Goal: Information Seeking & Learning: Learn about a topic

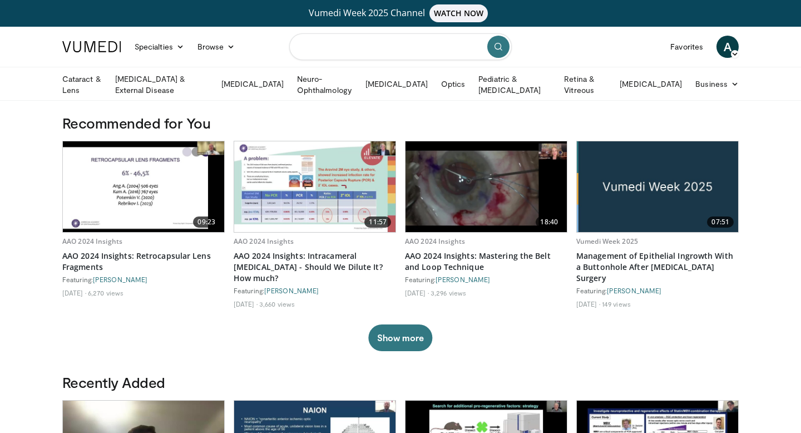
click at [363, 50] on input "Search topics, interventions" at bounding box center [400, 46] width 223 height 27
type input "*********"
click at [502, 48] on icon "submit" at bounding box center [498, 46] width 9 height 9
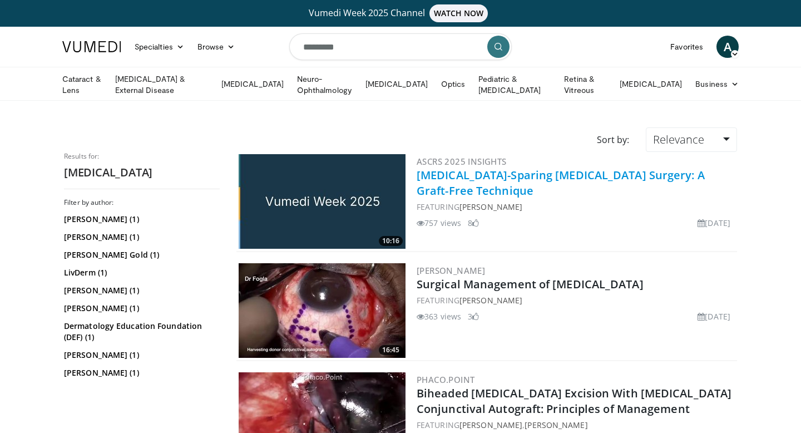
click at [513, 174] on link "[MEDICAL_DATA]-Sparing [MEDICAL_DATA] Surgery: A Graft-Free Technique" at bounding box center [561, 182] width 288 height 31
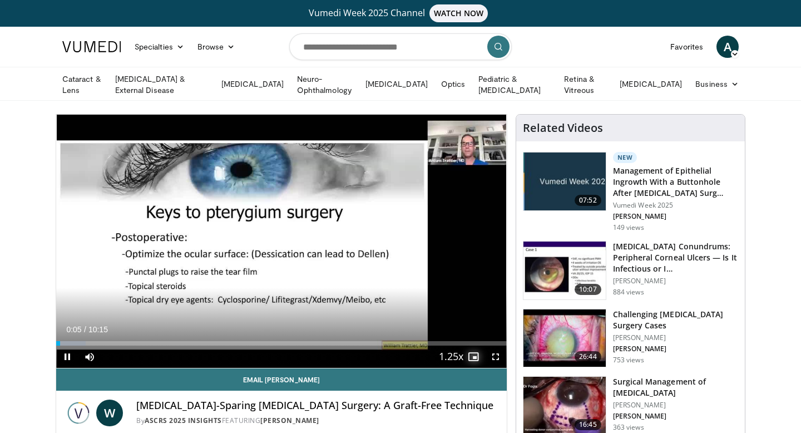
click at [473, 356] on span "Video Player" at bounding box center [473, 356] width 22 height 22
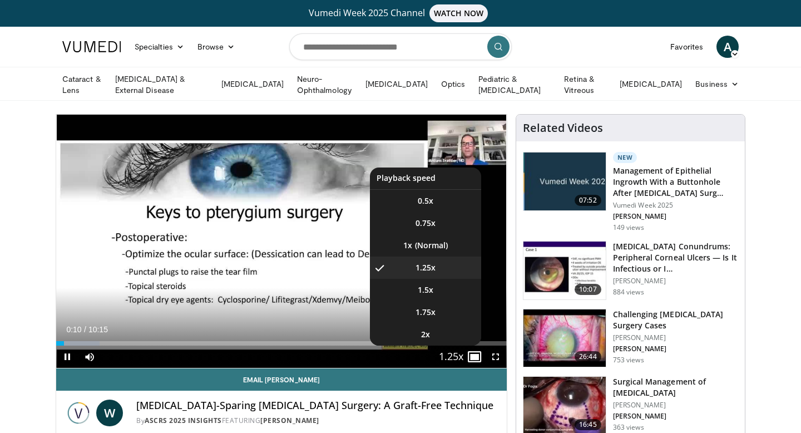
click at [454, 352] on span "Video Player" at bounding box center [451, 357] width 16 height 22
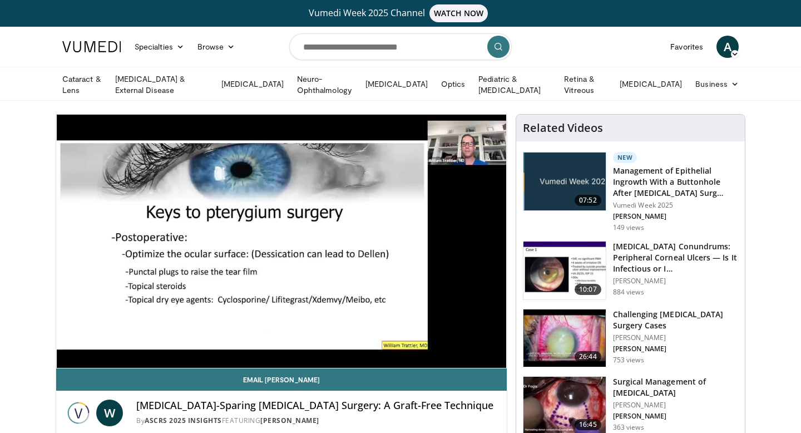
click at [454, 352] on div "10 seconds Tap to unmute" at bounding box center [281, 241] width 451 height 253
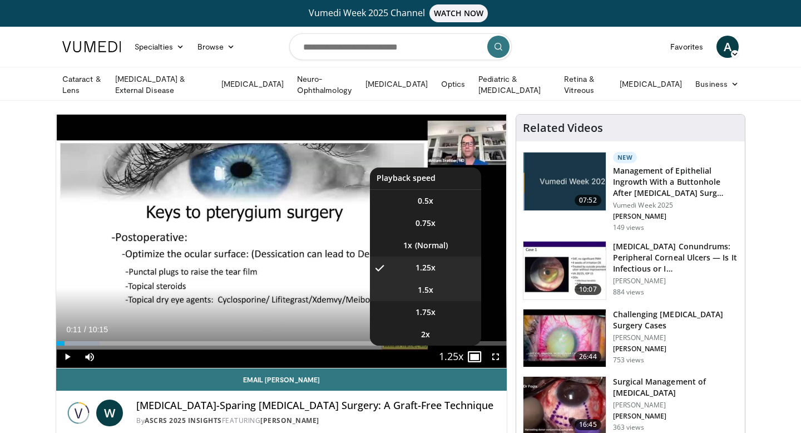
click at [427, 288] on span "1.5x" at bounding box center [426, 289] width 16 height 11
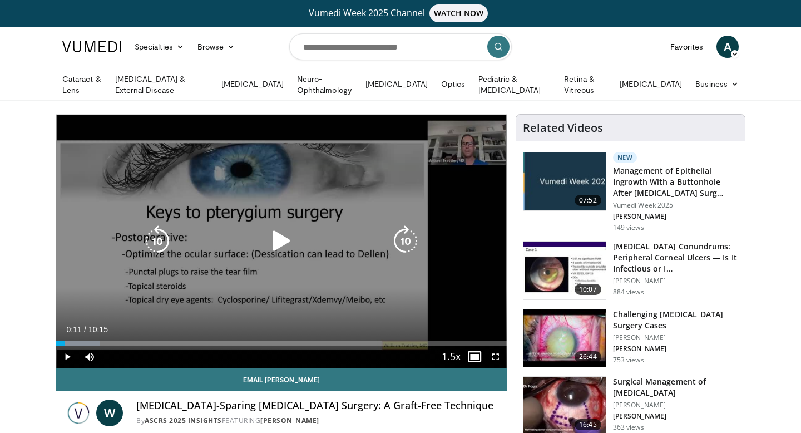
click at [290, 240] on icon "Video Player" at bounding box center [281, 240] width 31 height 31
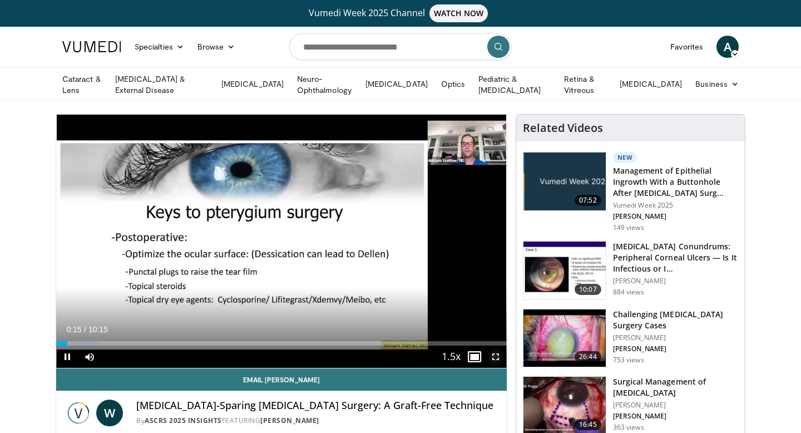
click at [497, 355] on span "Video Player" at bounding box center [496, 356] width 22 height 22
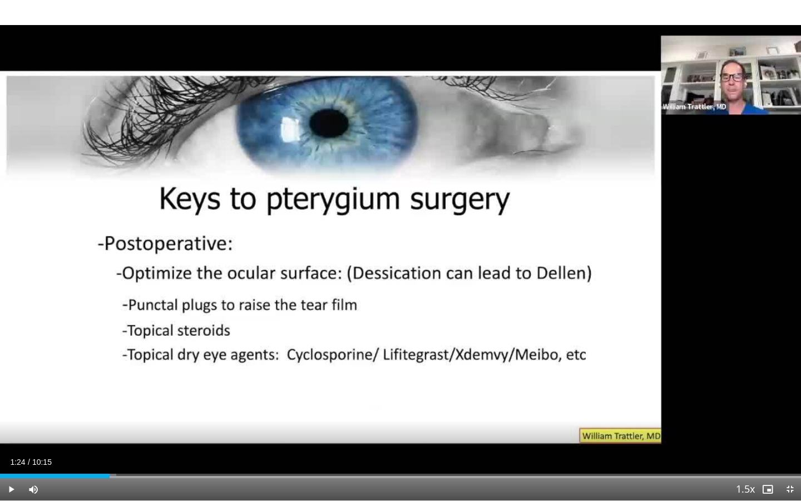
click at [110, 432] on div "Loaded : 14.49% 00:27 01:24" at bounding box center [400, 472] width 801 height 11
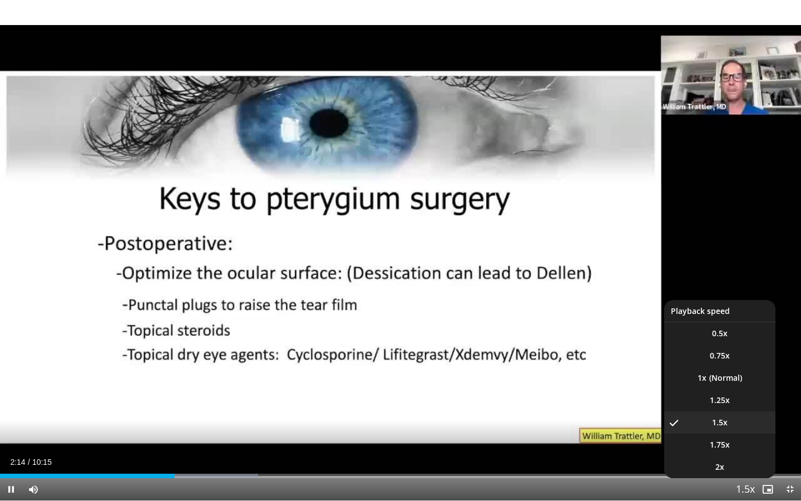
click at [743, 432] on span "Video Player" at bounding box center [746, 489] width 16 height 22
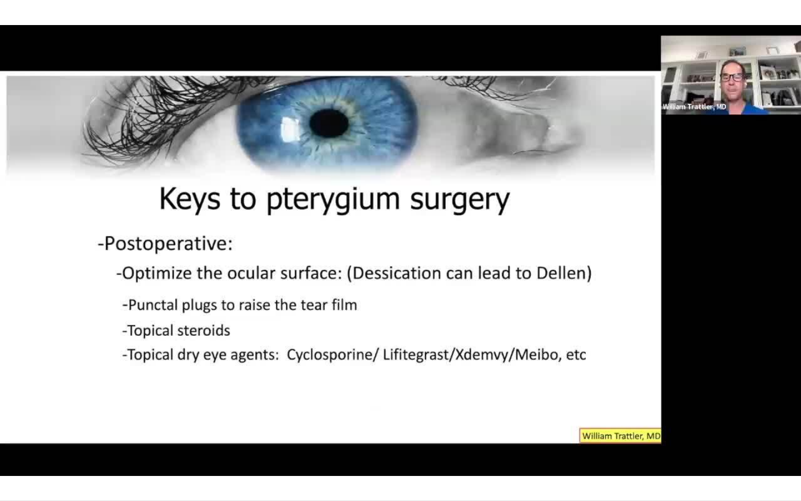
click at [743, 432] on div "10 seconds Tap to unmute" at bounding box center [400, 250] width 801 height 500
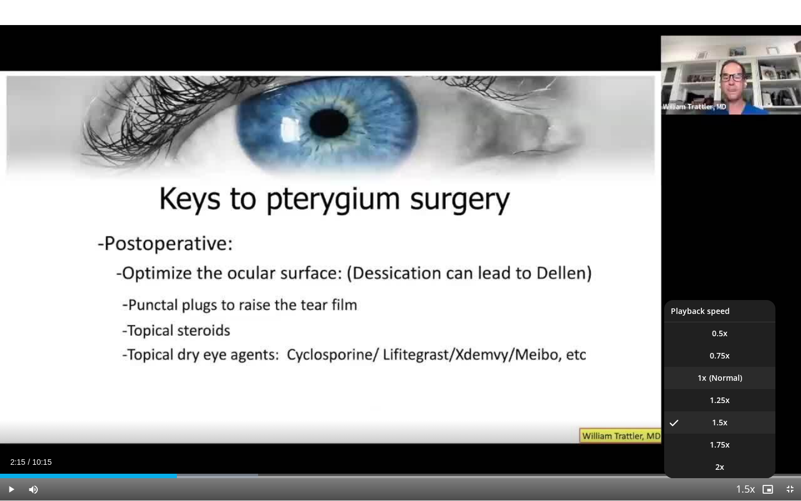
click at [718, 374] on li "1x" at bounding box center [719, 378] width 111 height 22
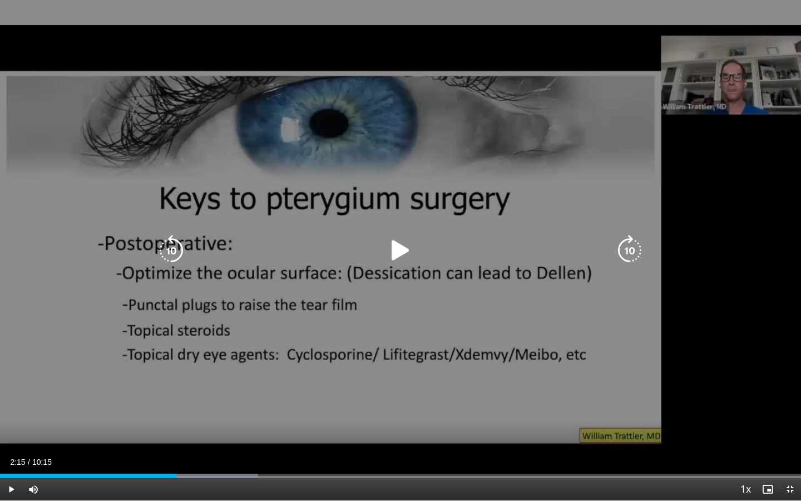
click at [400, 256] on icon "Video Player" at bounding box center [400, 250] width 31 height 31
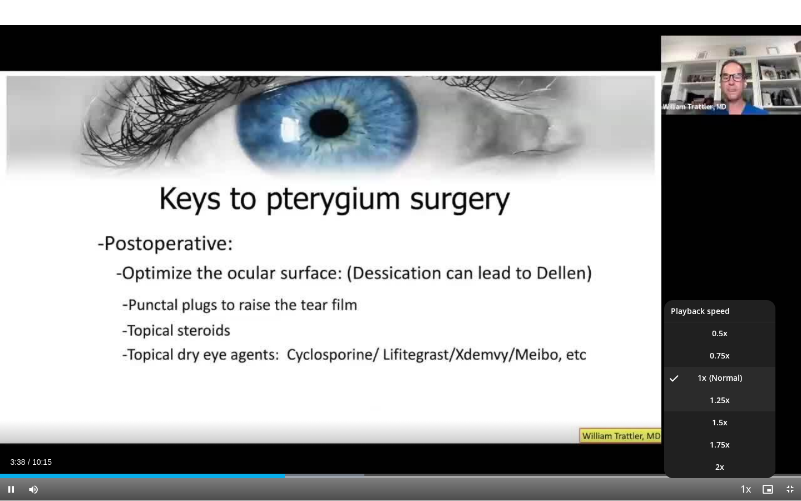
click at [729, 399] on span "1.25x" at bounding box center [720, 399] width 20 height 11
